Goal: Transaction & Acquisition: Obtain resource

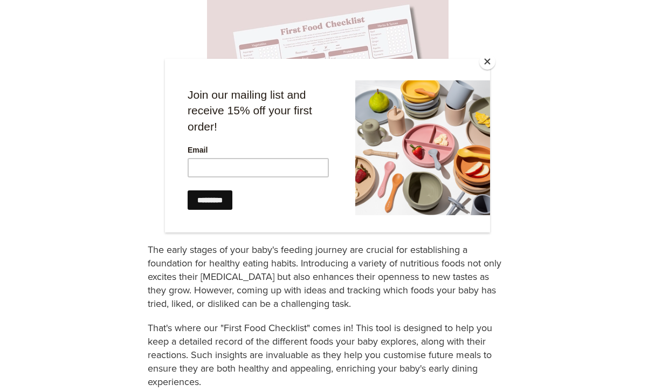
scroll to position [324, 0]
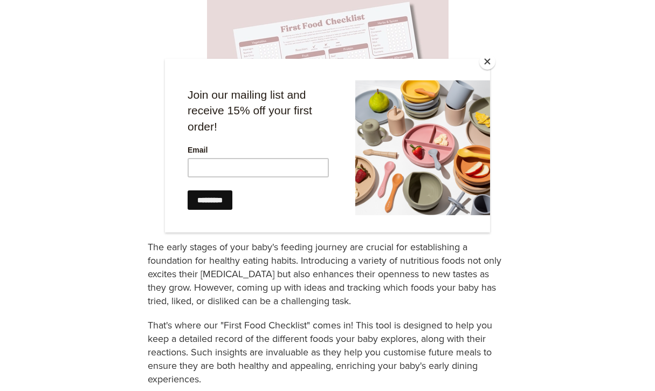
click at [490, 69] on button "Close" at bounding box center [487, 61] width 16 height 16
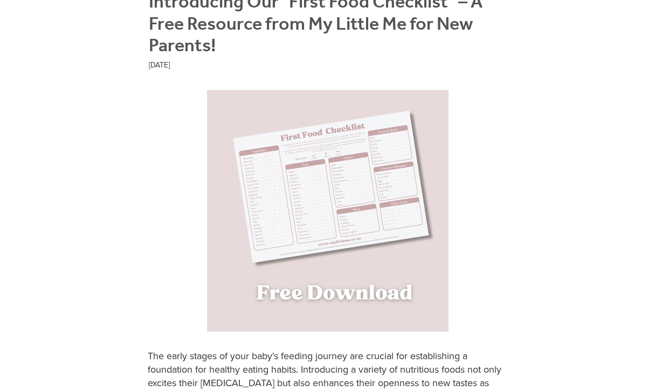
scroll to position [227, 0]
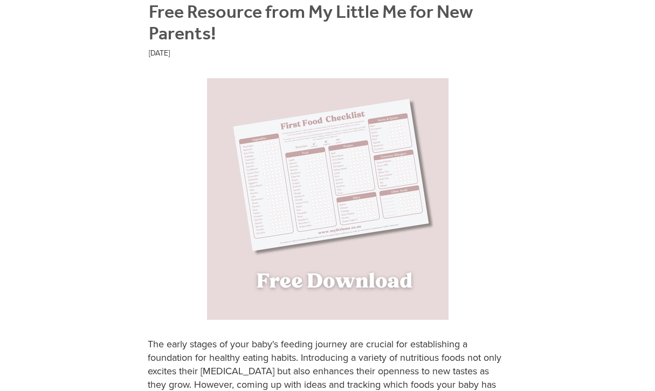
click at [304, 276] on img at bounding box center [328, 199] width 242 height 242
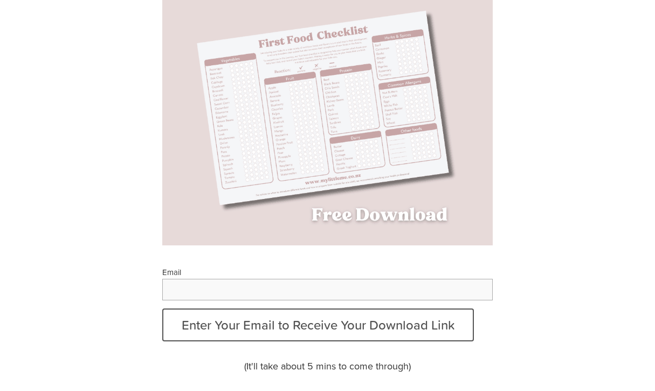
scroll to position [188, 0]
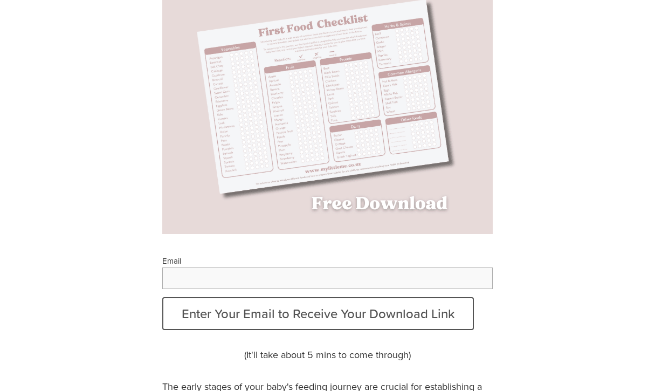
click at [210, 274] on input "Email" at bounding box center [327, 278] width 331 height 22
click at [187, 276] on input "**********" at bounding box center [327, 278] width 331 height 22
type input "**********"
click at [162, 297] on button "Enter Your Email to Receive Your Download Link" at bounding box center [318, 313] width 312 height 33
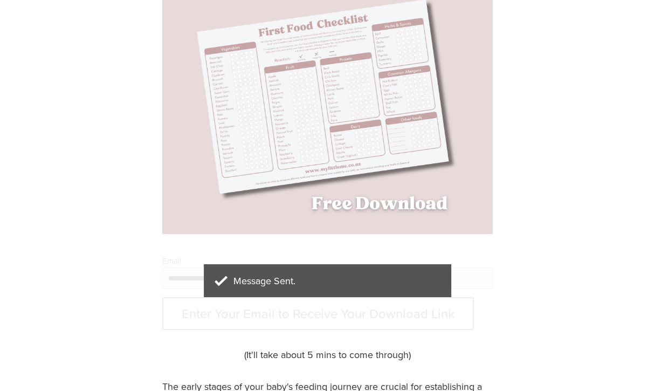
click at [185, 310] on div at bounding box center [327, 293] width 331 height 73
click at [229, 280] on p "Message Sent." at bounding box center [328, 281] width 226 height 12
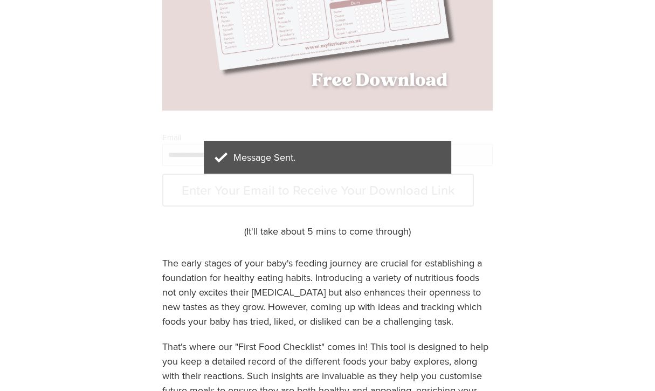
scroll to position [82, 0]
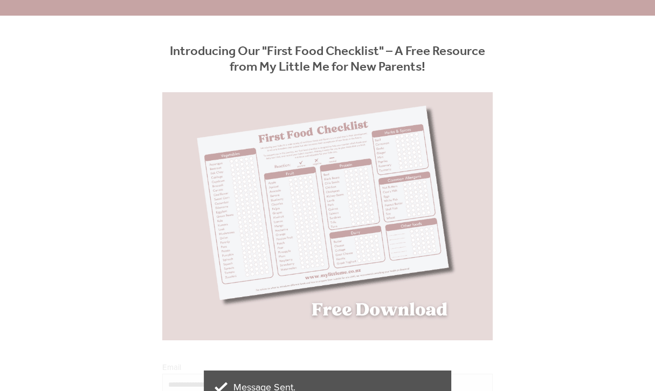
drag, startPoint x: 229, startPoint y: 280, endPoint x: 249, endPoint y: 218, distance: 65.0
click at [229, 280] on img at bounding box center [327, 216] width 382 height 248
click at [242, 211] on img at bounding box center [327, 216] width 382 height 248
click at [255, 235] on img at bounding box center [327, 216] width 382 height 248
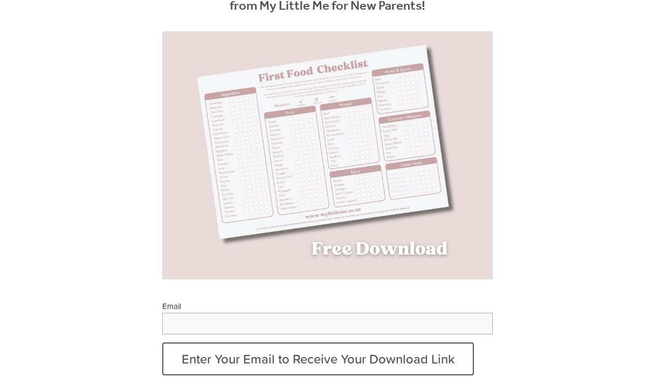
scroll to position [172, 0]
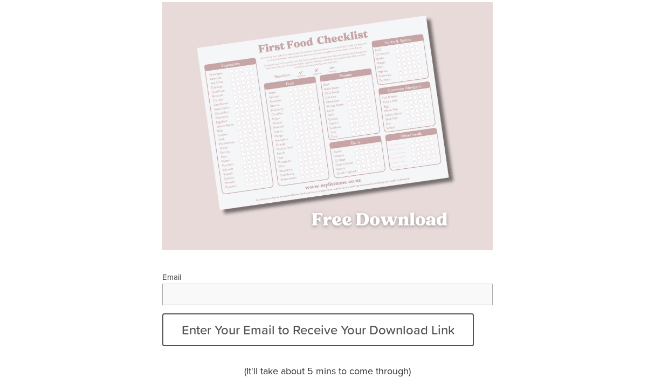
click at [191, 295] on input "Email" at bounding box center [327, 295] width 331 height 22
type input "**********"
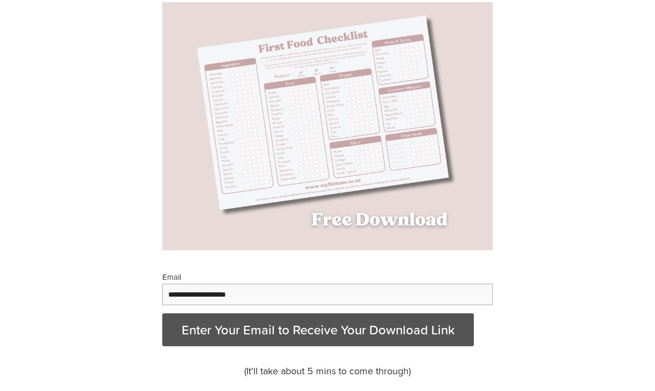
click at [265, 332] on button "Enter Your Email to Receive Your Download Link" at bounding box center [318, 329] width 312 height 33
